Goal: Information Seeking & Learning: Understand process/instructions

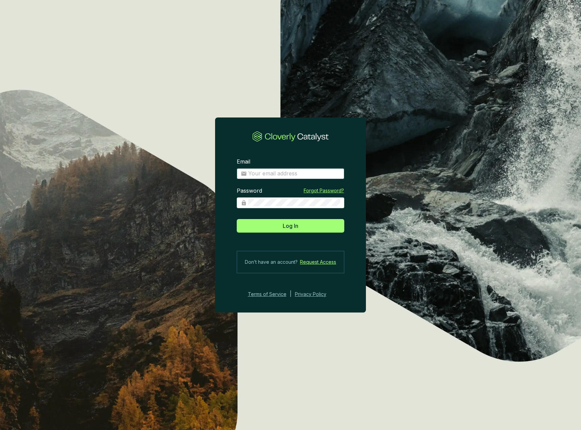
click at [289, 172] on input "Email" at bounding box center [294, 173] width 92 height 7
type input "[EMAIL_ADDRESS][DOMAIN_NAME]"
click at [289, 224] on span "Log In" at bounding box center [291, 226] width 16 height 8
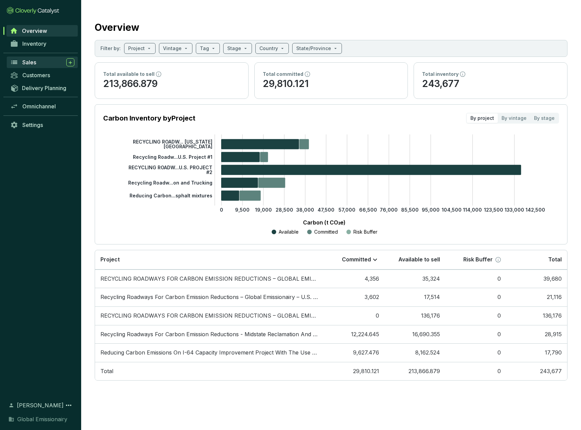
click at [42, 61] on div "Sales" at bounding box center [48, 62] width 52 height 8
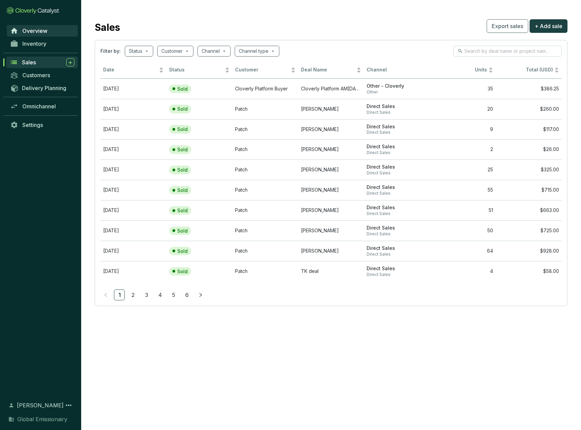
click at [27, 30] on span "Overview" at bounding box center [34, 30] width 25 height 7
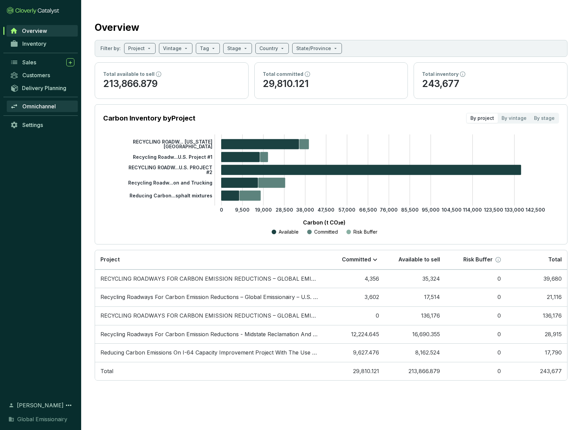
click at [55, 106] on span "Omnichannel" at bounding box center [39, 106] width 34 height 7
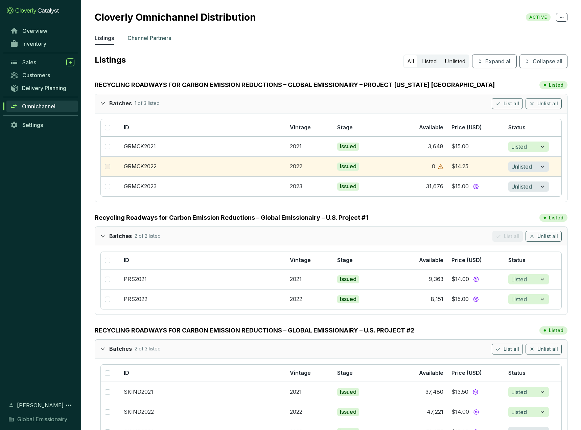
click at [141, 35] on p "Channel Partners" at bounding box center [150, 38] width 44 height 8
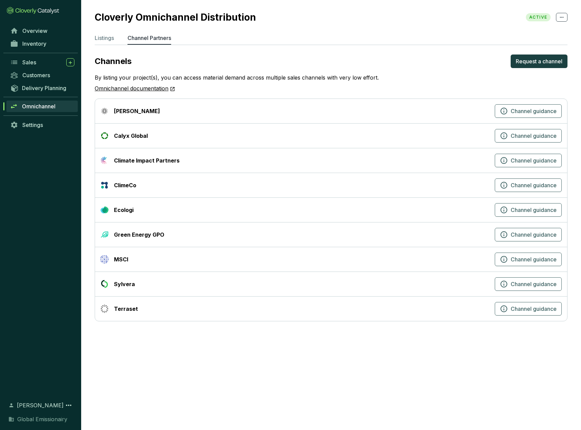
click at [154, 90] on link "Omnichannel documentation" at bounding box center [135, 88] width 81 height 9
